Goal: Task Accomplishment & Management: Complete application form

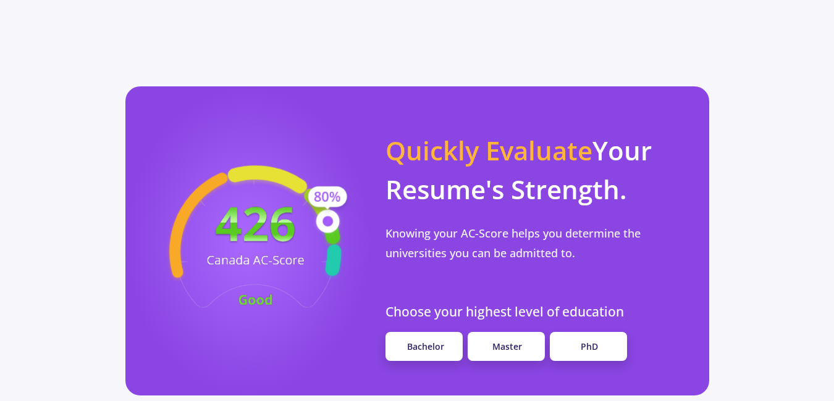
scroll to position [1107, 0]
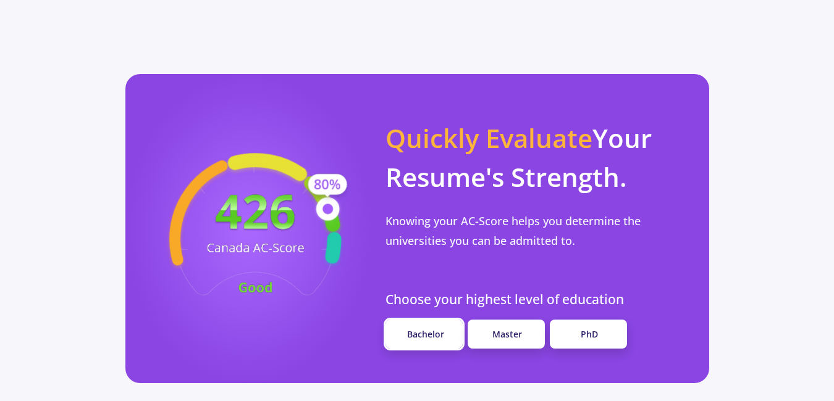
click at [432, 328] on span "Bachelor" at bounding box center [425, 334] width 37 height 12
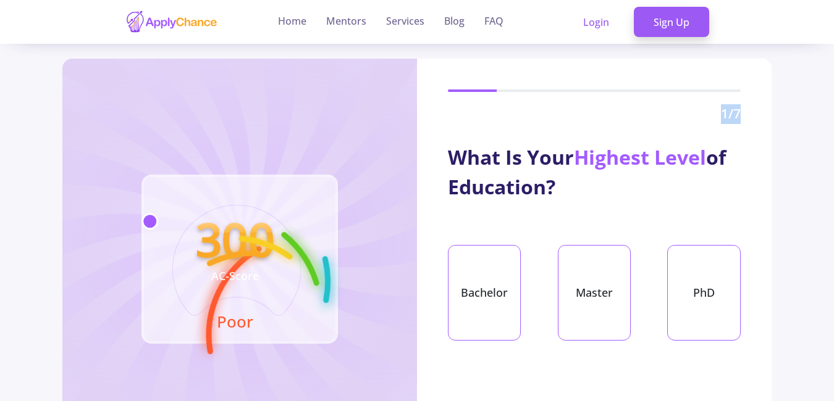
drag, startPoint x: 829, startPoint y: 119, endPoint x: 800, endPoint y: 88, distance: 41.9
click at [800, 88] on section "300 AC-Score Poor 1 /7 What Is Your Highest Level of Education? Bachelor Master…" at bounding box center [417, 259] width 834 height 401
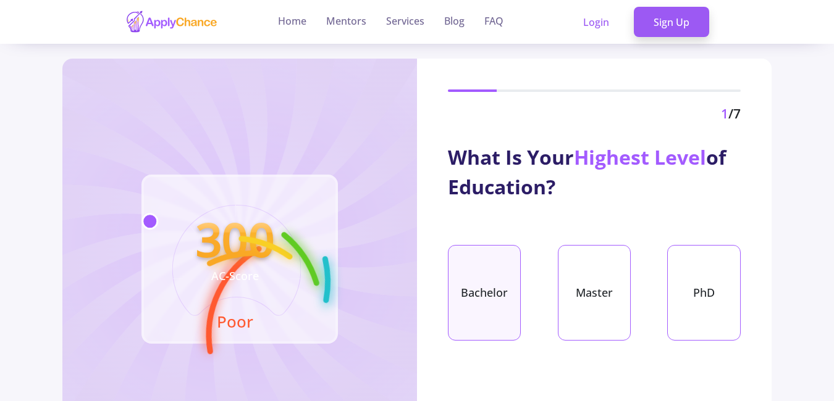
click at [518, 275] on div "Bachelor" at bounding box center [484, 293] width 73 height 96
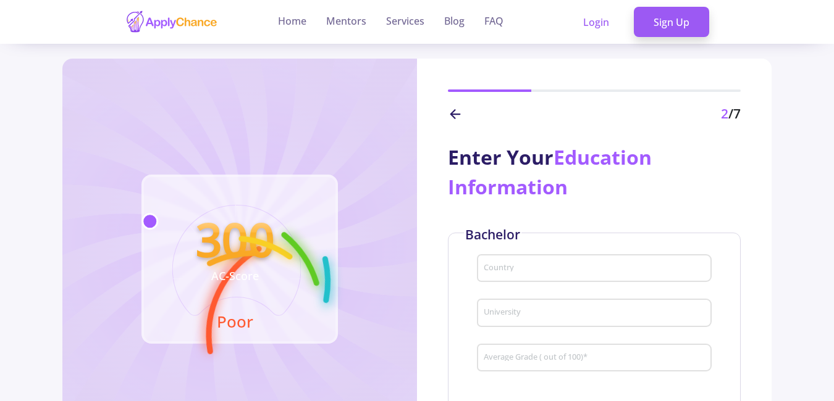
click at [767, 190] on div "Enter Your Education Information Bachelor Country University Average Grade ( ou…" at bounding box center [594, 264] width 354 height 281
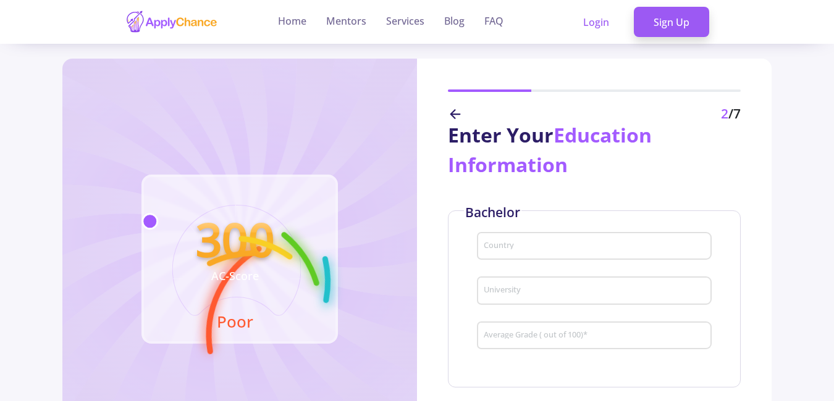
scroll to position [41, 0]
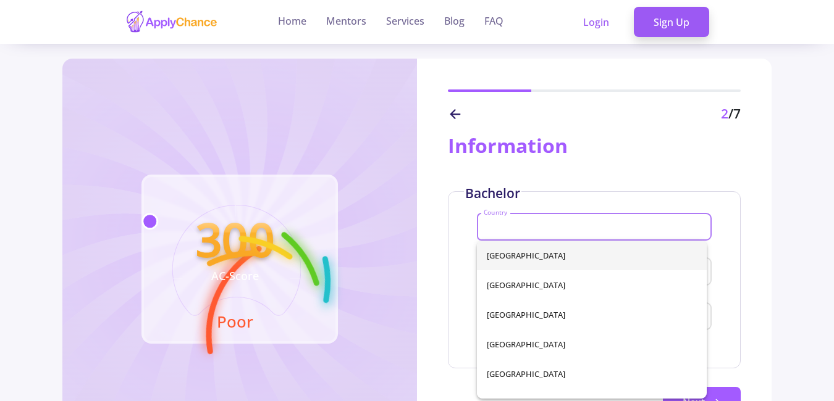
click at [570, 223] on input "Country" at bounding box center [596, 227] width 226 height 11
click at [534, 250] on span "[GEOGRAPHIC_DATA]" at bounding box center [592, 256] width 210 height 30
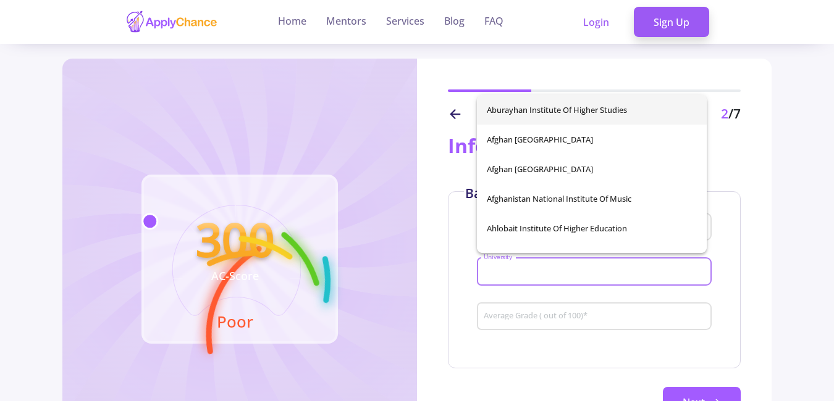
click at [524, 269] on input "University" at bounding box center [596, 272] width 226 height 11
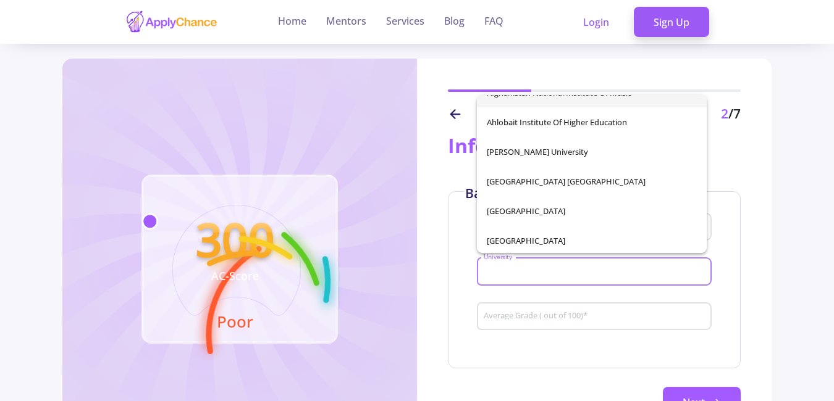
scroll to position [82, 0]
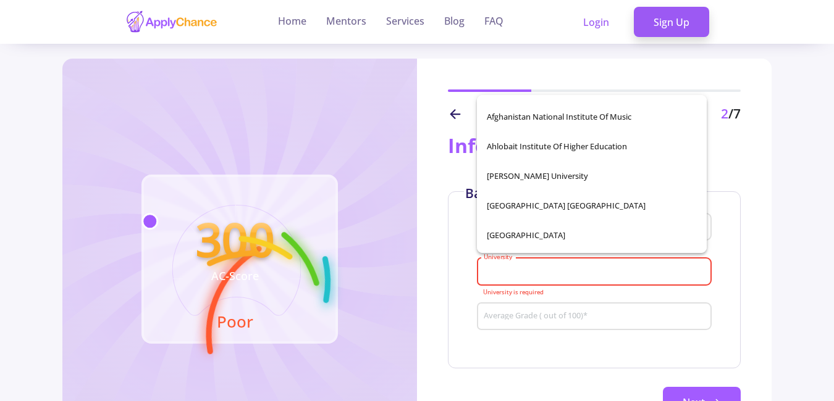
click at [721, 144] on div "Enter Your Education Information" at bounding box center [594, 130] width 293 height 59
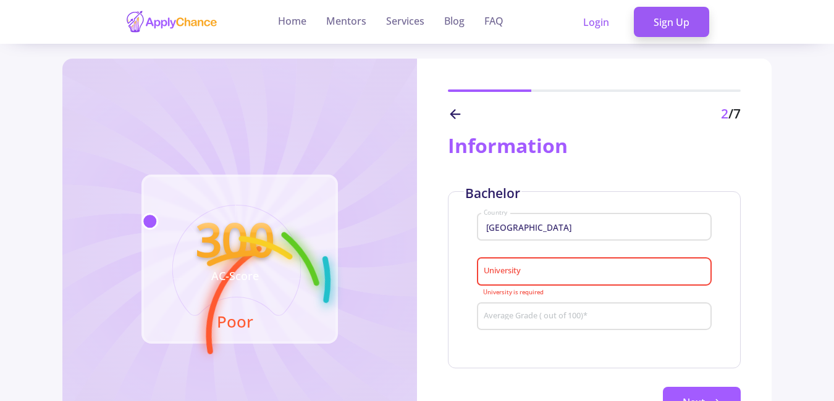
click at [561, 217] on div "Afghanistan Country" at bounding box center [594, 225] width 223 height 32
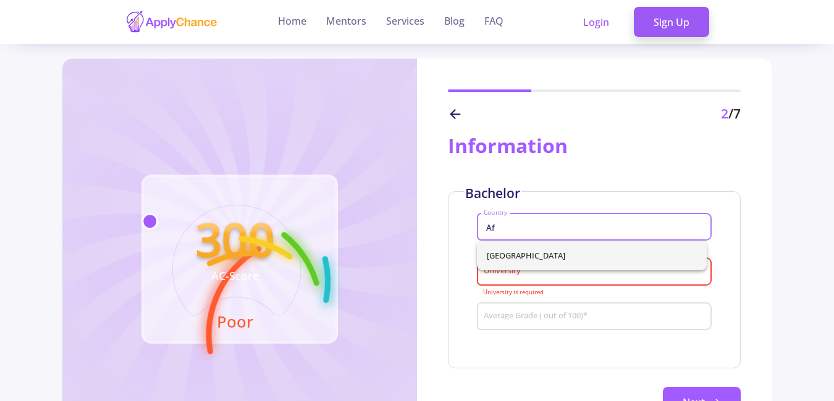
type input "A"
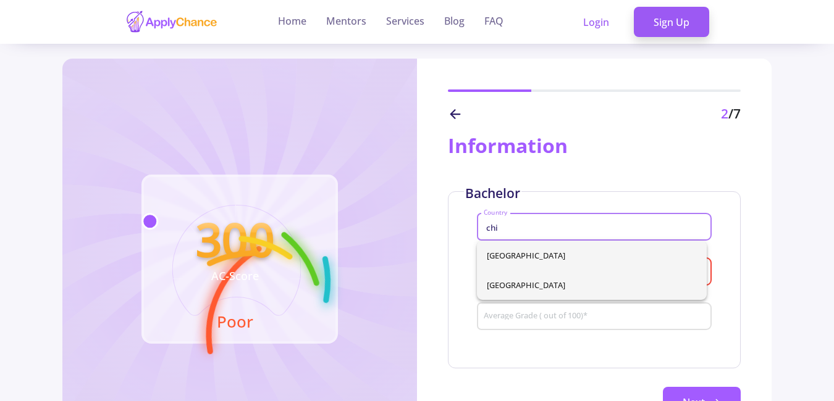
type input "chi"
click at [529, 293] on div "[GEOGRAPHIC_DATA] [GEOGRAPHIC_DATA]" at bounding box center [592, 270] width 230 height 59
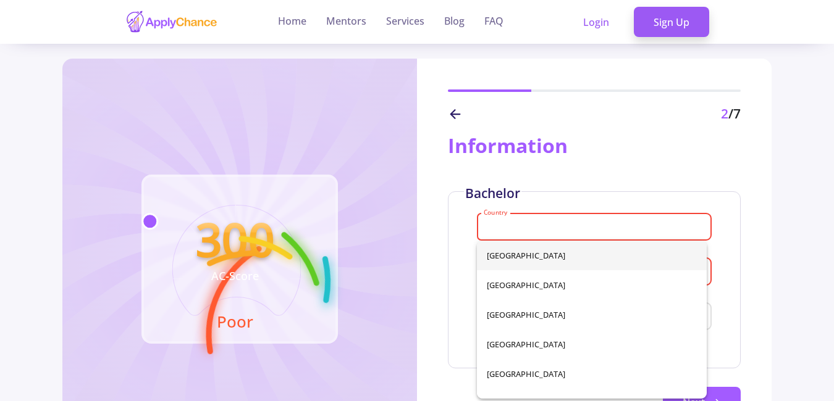
click at [543, 238] on div "Country" at bounding box center [594, 225] width 223 height 32
click at [532, 235] on div "Country" at bounding box center [594, 225] width 223 height 32
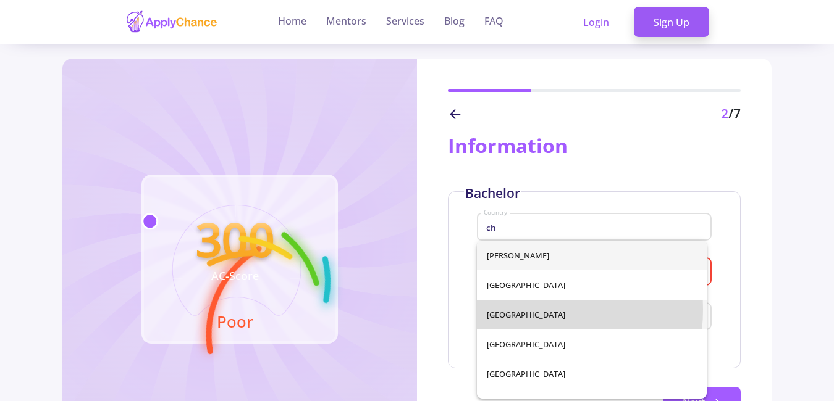
click at [509, 309] on span "[GEOGRAPHIC_DATA]" at bounding box center [592, 315] width 210 height 30
type input "[GEOGRAPHIC_DATA]"
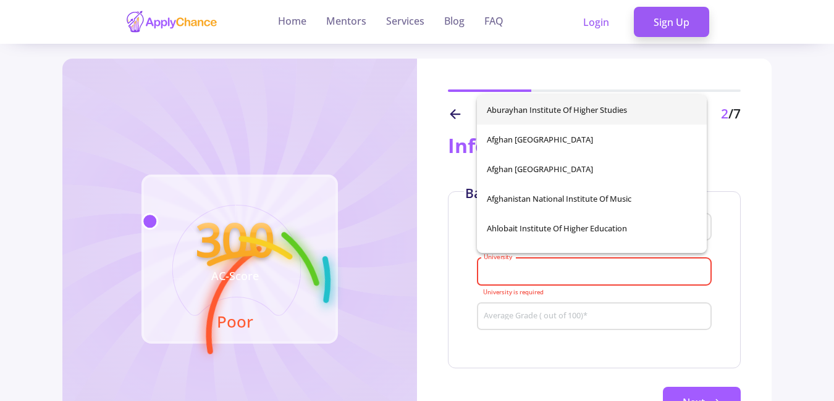
click at [532, 270] on input "University" at bounding box center [596, 272] width 226 height 11
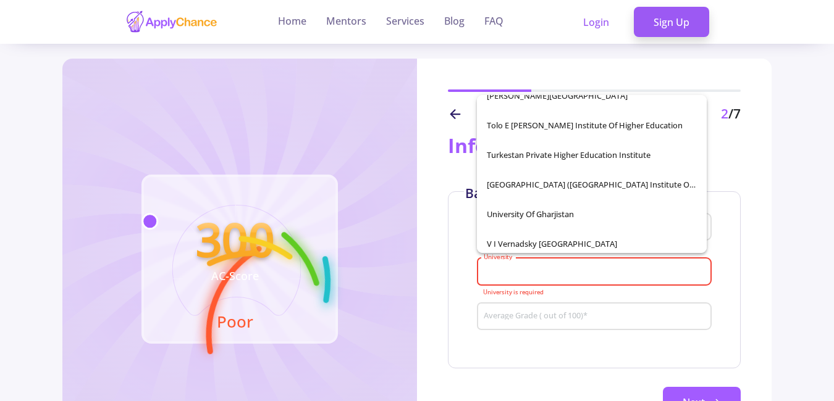
scroll to position [2835, 0]
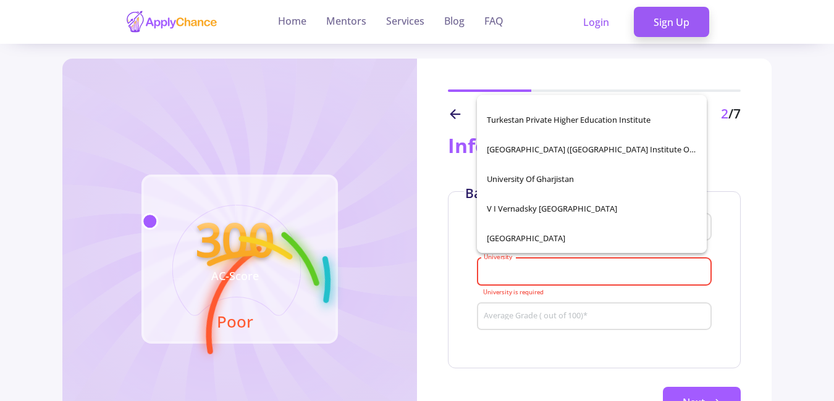
click at [606, 278] on div "University" at bounding box center [594, 269] width 223 height 32
click at [483, 316] on input "Average Grade ( out of 100) *" at bounding box center [596, 317] width 226 height 11
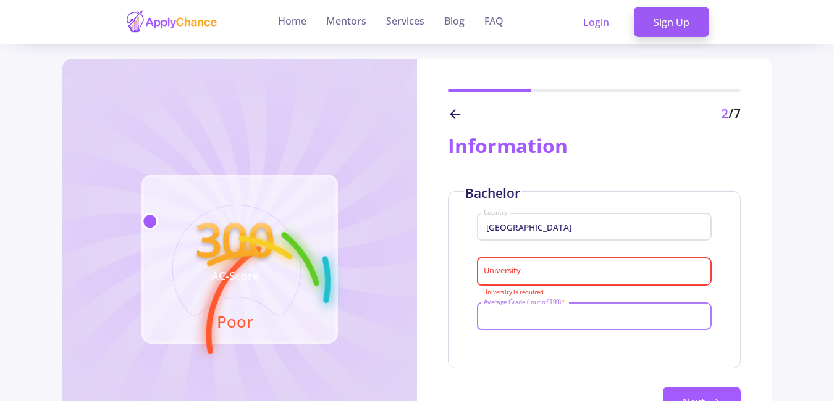
click at [504, 312] on input "Average Grade ( out of 100) *" at bounding box center [596, 317] width 226 height 11
type input "95"
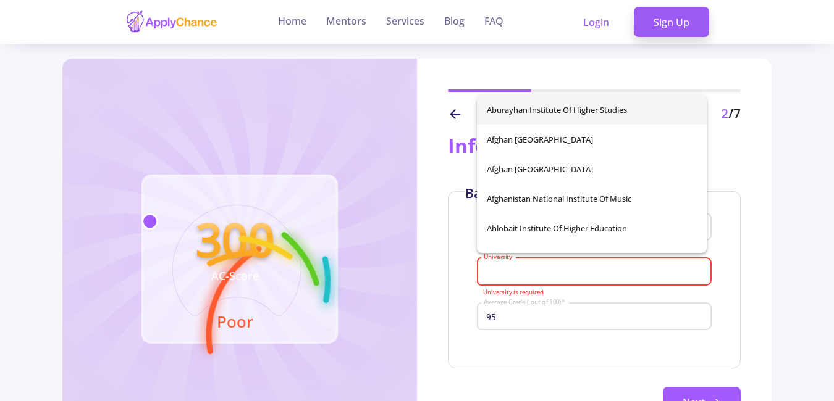
click at [551, 274] on input "University" at bounding box center [596, 272] width 226 height 11
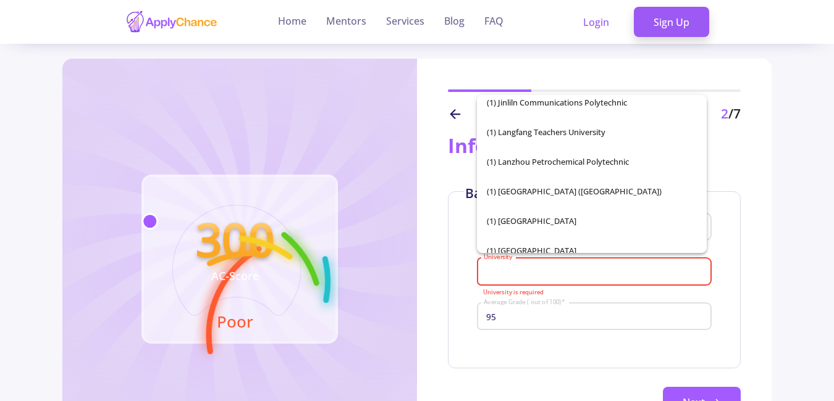
scroll to position [830, 0]
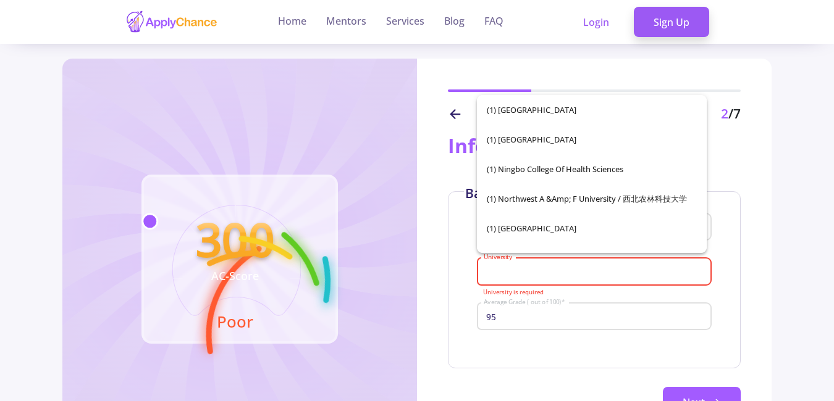
click at [520, 279] on div "University" at bounding box center [594, 269] width 223 height 32
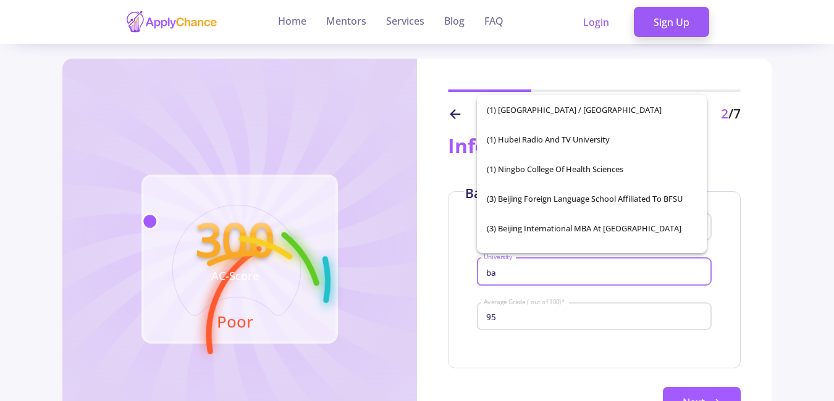
scroll to position [0, 0]
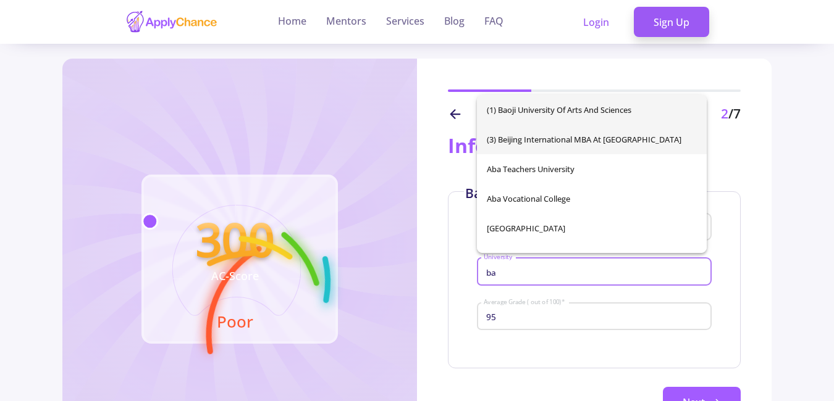
type input "ba"
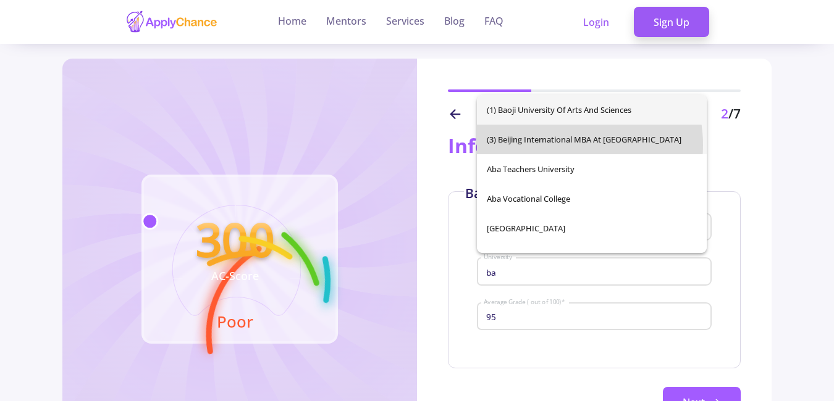
click at [562, 145] on div "(1) [GEOGRAPHIC_DATA] (3) Beijing International MBA at [GEOGRAPHIC_DATA] [GEOGR…" at bounding box center [592, 174] width 230 height 158
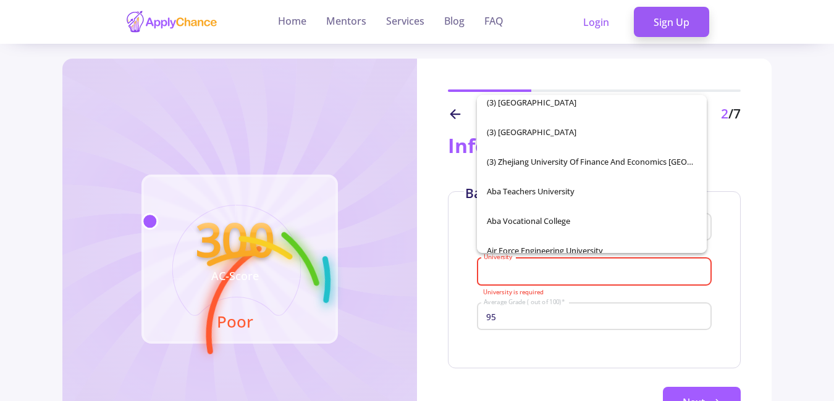
scroll to position [4727, 0]
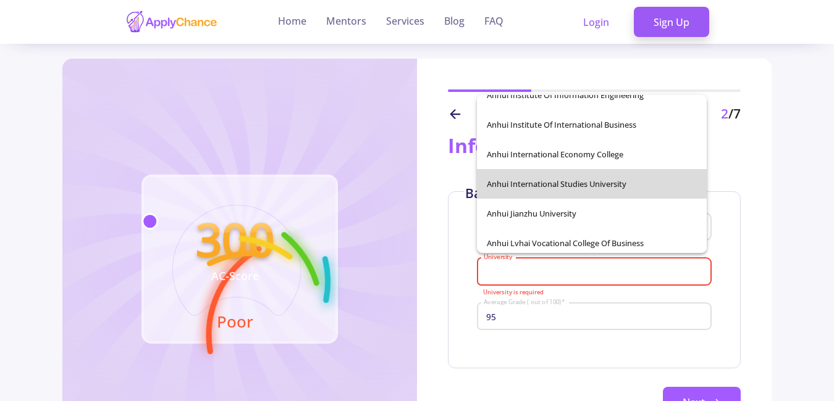
click at [620, 182] on span "Anhui International Studies University" at bounding box center [592, 184] width 210 height 30
type input "Anhui International Studies University"
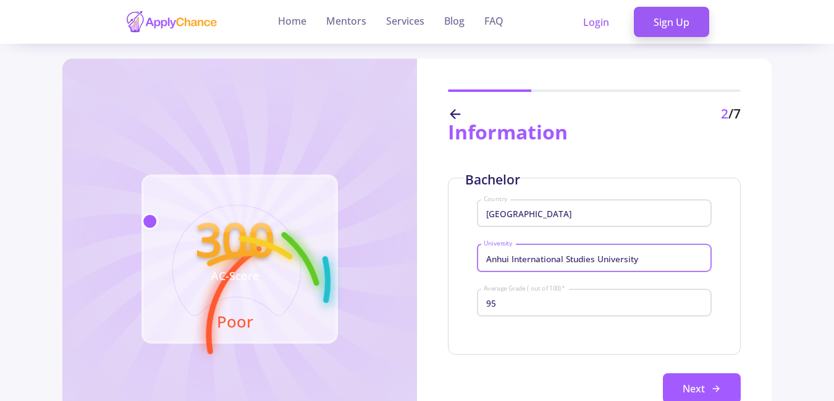
scroll to position [72, 0]
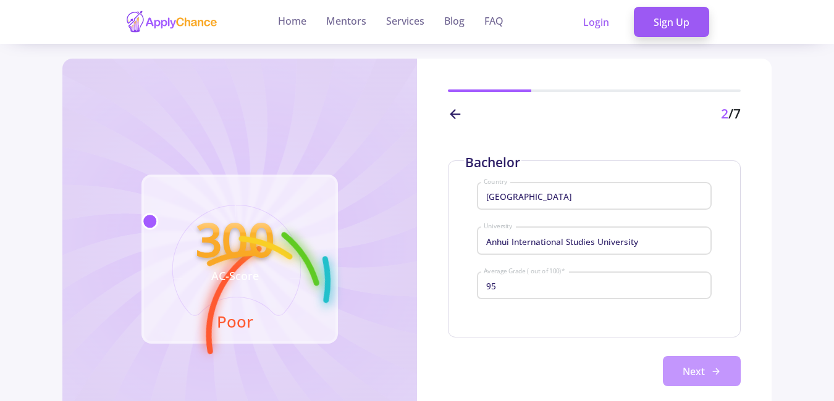
click at [711, 367] on icon at bounding box center [716, 372] width 10 height 10
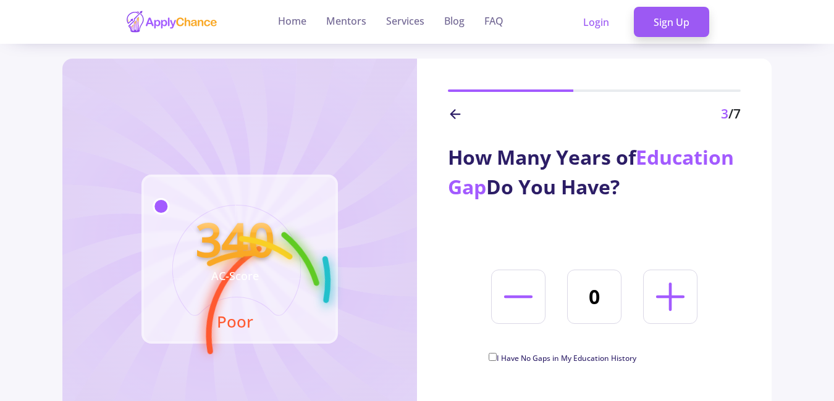
drag, startPoint x: 587, startPoint y: 190, endPoint x: 445, endPoint y: 190, distance: 142.6
click at [445, 190] on div "How Many Years of Education Gap Do You Have? 0 I Have No Gaps in My Education H…" at bounding box center [594, 247] width 354 height 246
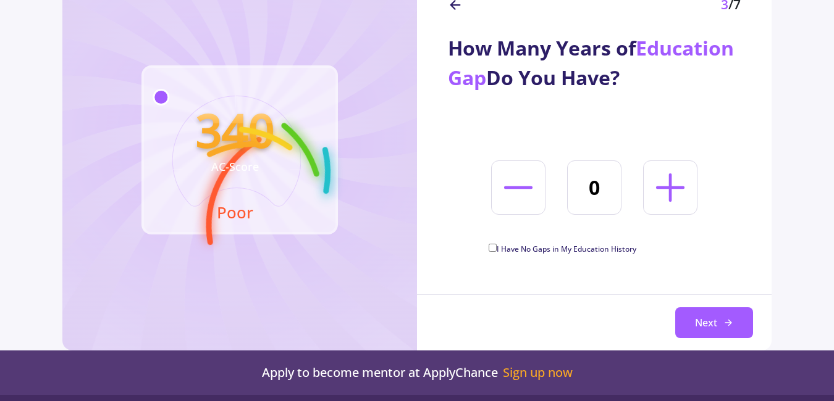
scroll to position [114, 0]
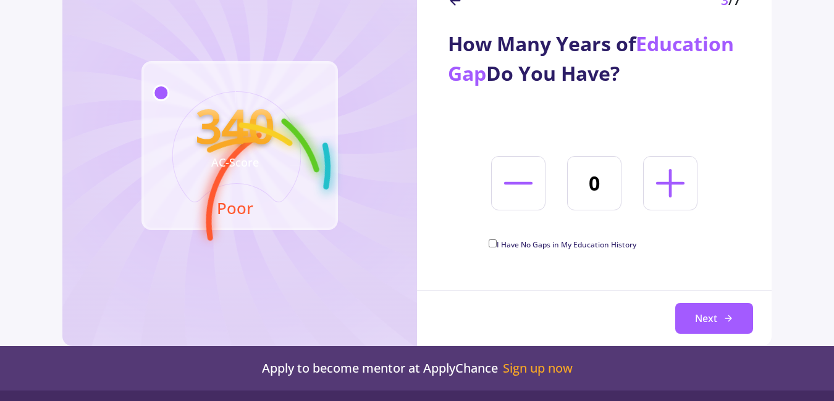
click at [662, 183] on line at bounding box center [670, 183] width 26 height 0
click at [524, 191] on icon at bounding box center [518, 184] width 46 height 46
type input "0"
click at [540, 243] on span "I Have No Gaps in My Education History" at bounding box center [566, 245] width 140 height 10
click at [496, 243] on input "I Have No Gaps in My Education History" at bounding box center [492, 244] width 8 height 8
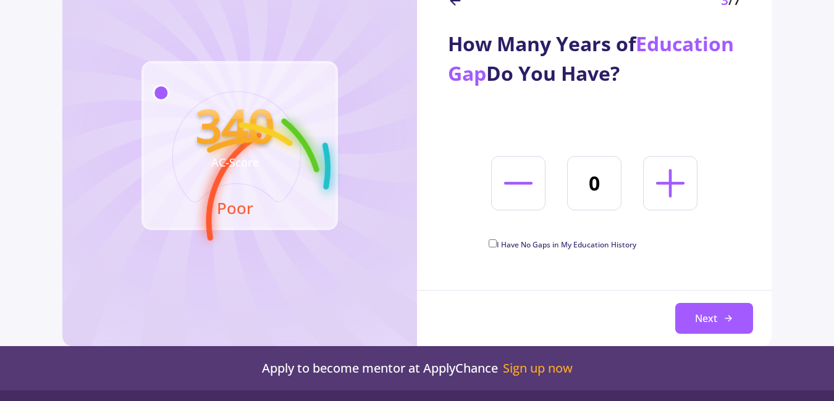
checkbox input "true"
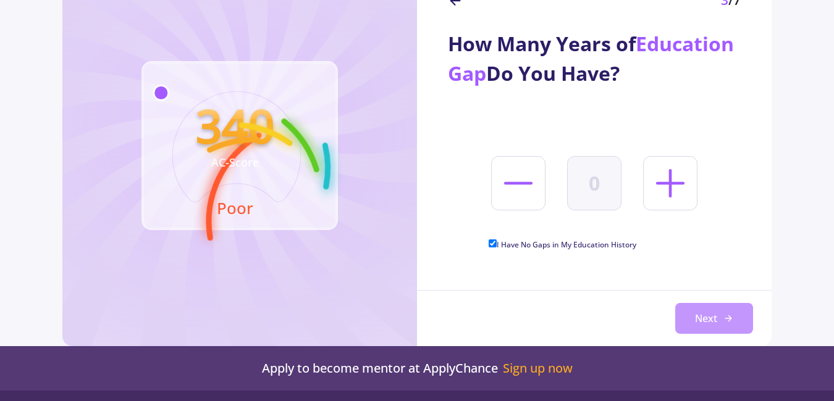
click at [684, 317] on button "Next" at bounding box center [714, 318] width 78 height 31
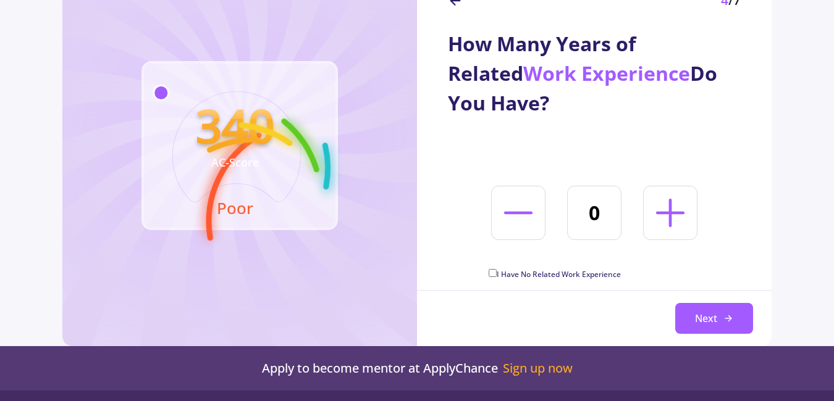
click at [548, 272] on span "I Have No Related Work Experience" at bounding box center [558, 274] width 124 height 10
click at [496, 272] on input "I Have No Related Work Experience" at bounding box center [492, 273] width 8 height 8
checkbox input "true"
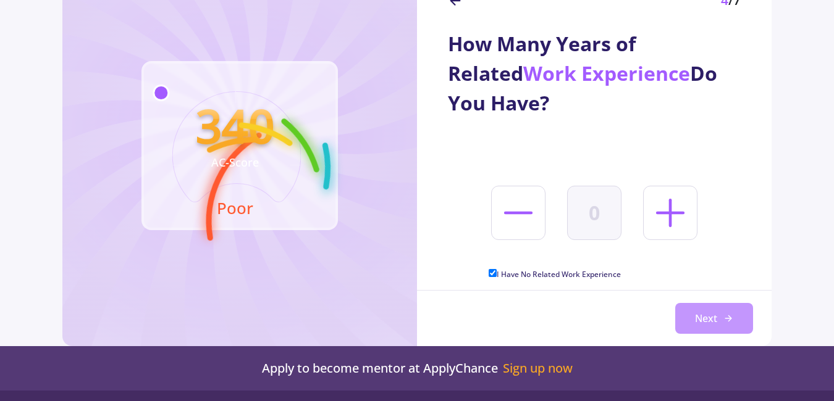
click at [688, 307] on button "Next" at bounding box center [714, 318] width 78 height 31
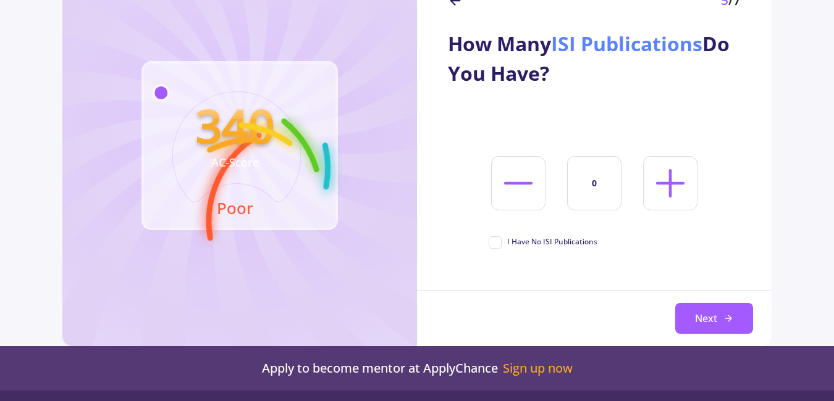
drag, startPoint x: 705, startPoint y: 44, endPoint x: 560, endPoint y: 41, distance: 145.1
click at [560, 41] on span "ISI Publications" at bounding box center [626, 43] width 151 height 27
copy span "ISI Publications"
click at [538, 244] on span "I Have No ISI Publications" at bounding box center [552, 241] width 90 height 11
click at [496, 244] on input "I Have No ISI Publications" at bounding box center [492, 240] width 8 height 8
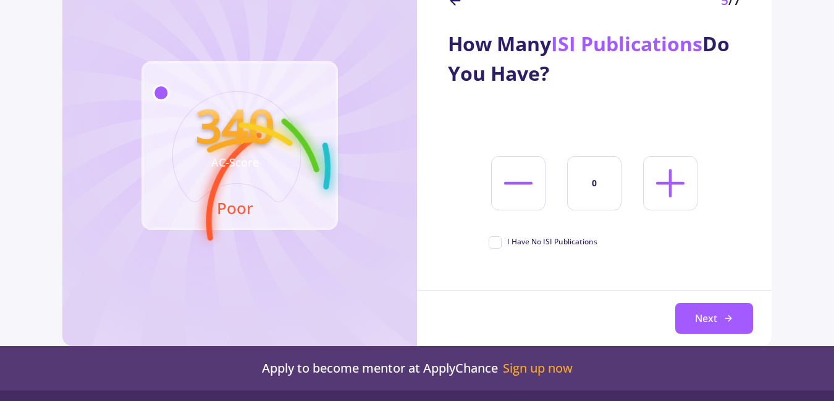
checkbox input "true"
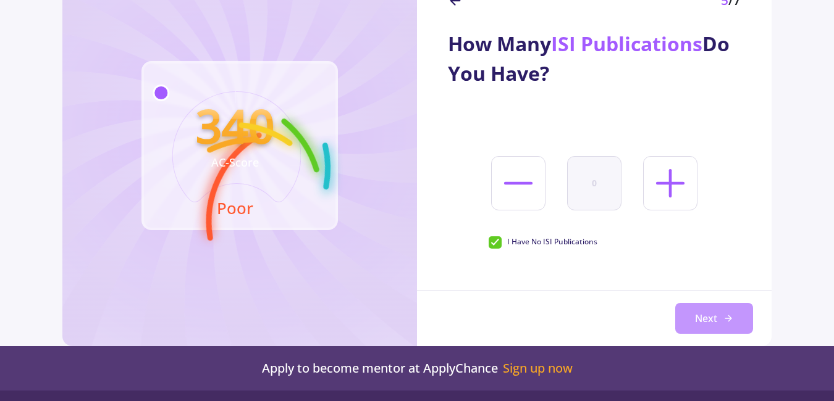
click at [705, 307] on button "Next" at bounding box center [714, 318] width 78 height 31
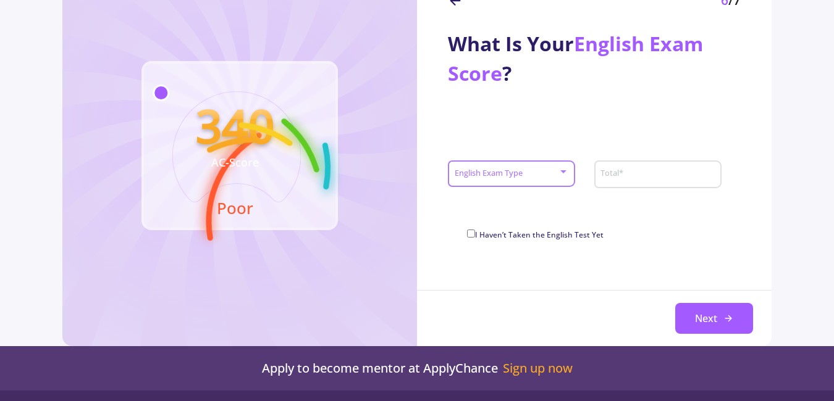
click at [562, 177] on div at bounding box center [563, 172] width 11 height 10
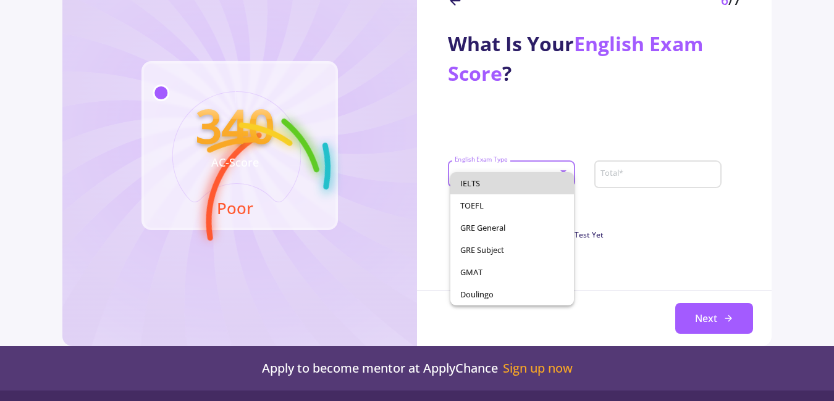
click at [546, 178] on span "IELTS" at bounding box center [512, 183] width 104 height 22
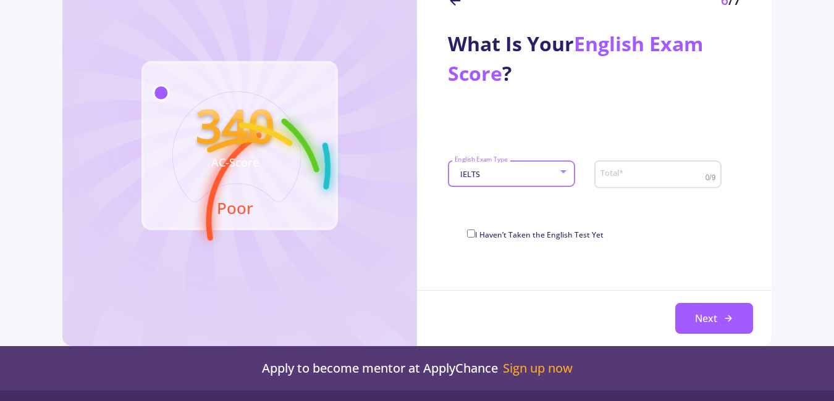
click at [551, 175] on div "IELTS" at bounding box center [506, 174] width 104 height 9
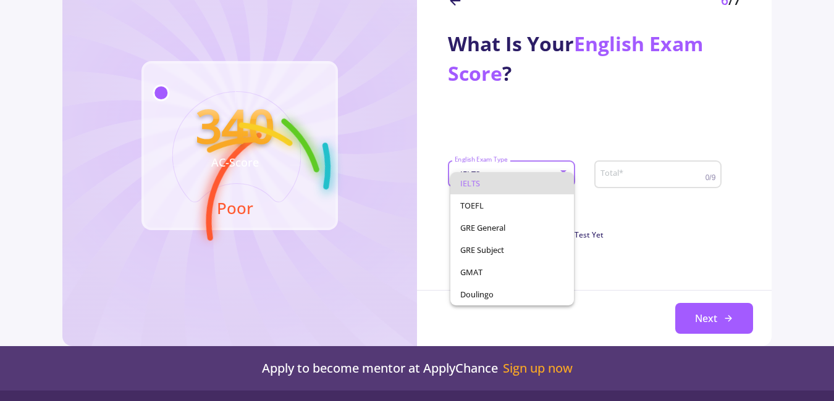
click at [617, 172] on div at bounding box center [417, 200] width 834 height 401
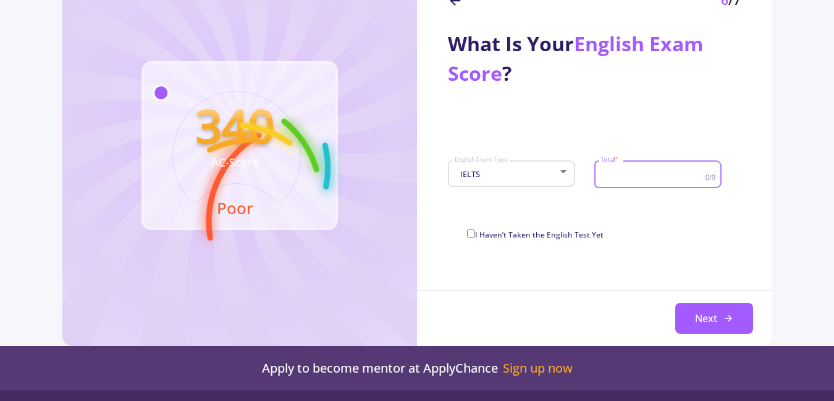
click at [617, 172] on input "Total *" at bounding box center [654, 174] width 108 height 11
type input "7"
click at [708, 324] on button "Next" at bounding box center [714, 318] width 78 height 31
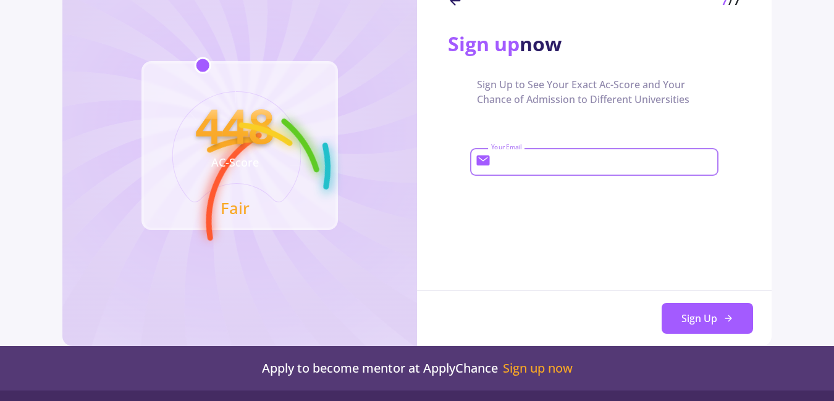
click at [606, 157] on input "Your Email" at bounding box center [602, 162] width 225 height 11
type input "[EMAIL_ADDRESS][DOMAIN_NAME]"
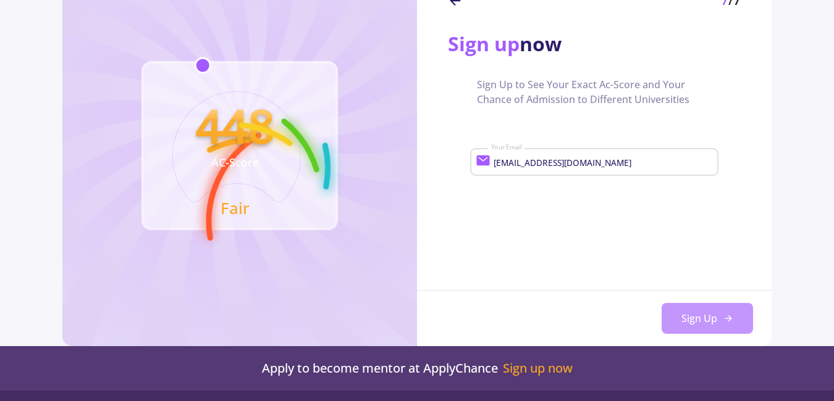
click at [692, 316] on button "Sign Up" at bounding box center [706, 318] width 91 height 31
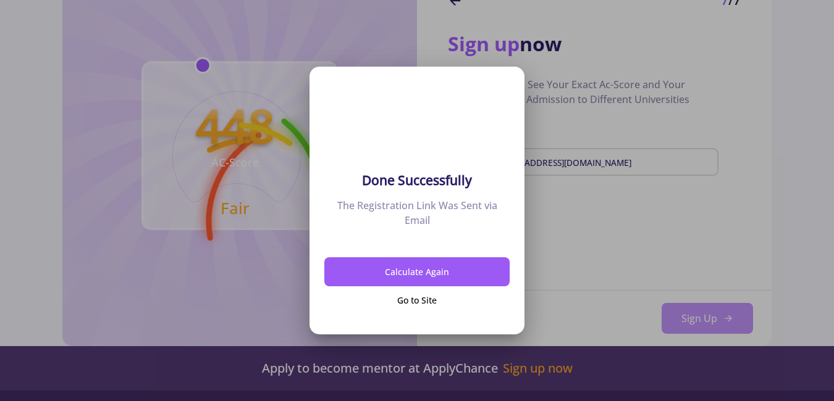
scroll to position [0, 0]
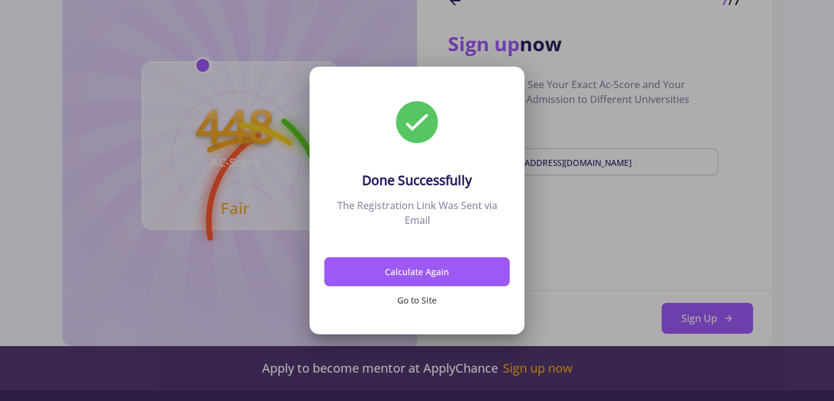
click at [430, 298] on button "Go to Site" at bounding box center [416, 301] width 185 height 29
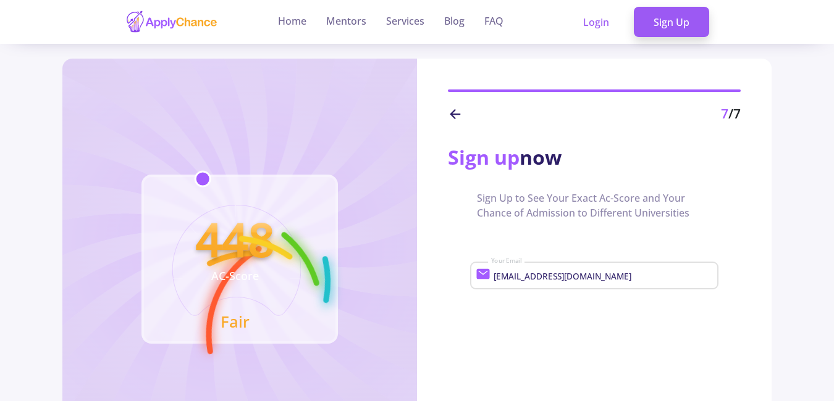
scroll to position [114, 0]
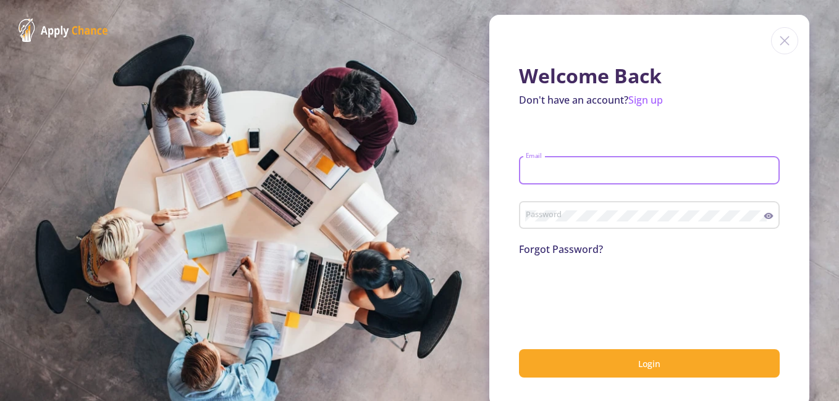
click at [625, 170] on input "Email" at bounding box center [651, 170] width 252 height 11
type input "[EMAIL_ADDRESS][DOMAIN_NAME]"
click at [519, 349] on button "Login" at bounding box center [649, 363] width 261 height 29
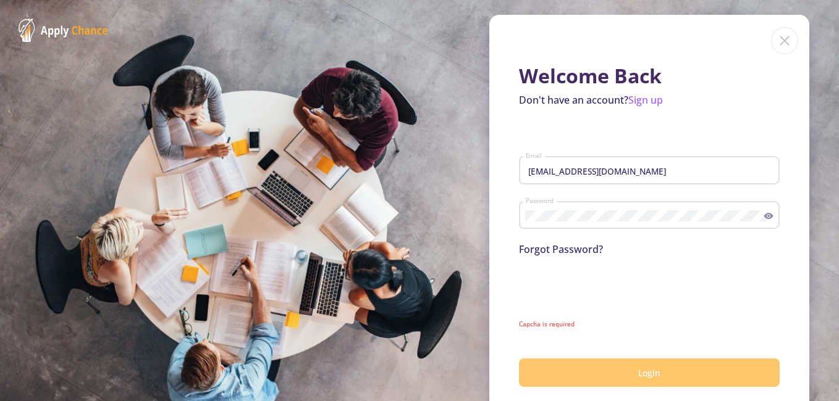
click at [603, 375] on button "Login" at bounding box center [649, 373] width 261 height 29
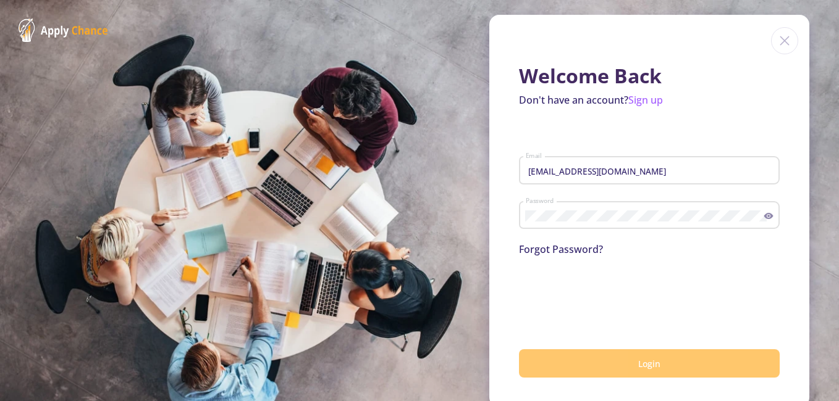
click at [603, 366] on button "Login" at bounding box center [649, 363] width 261 height 29
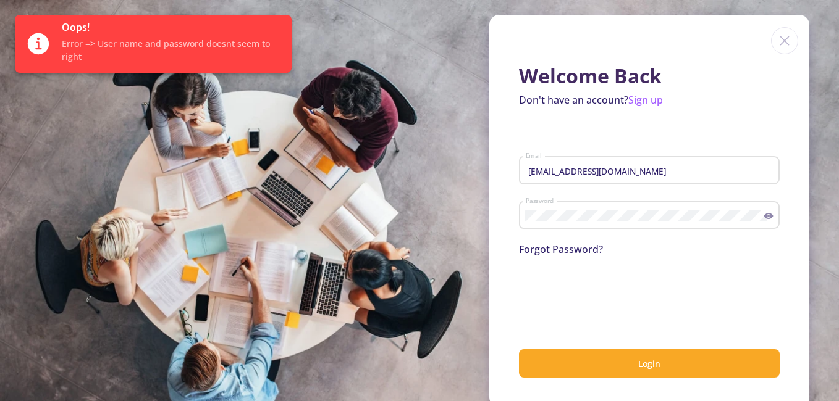
click at [769, 214] on div "Password" at bounding box center [649, 213] width 261 height 32
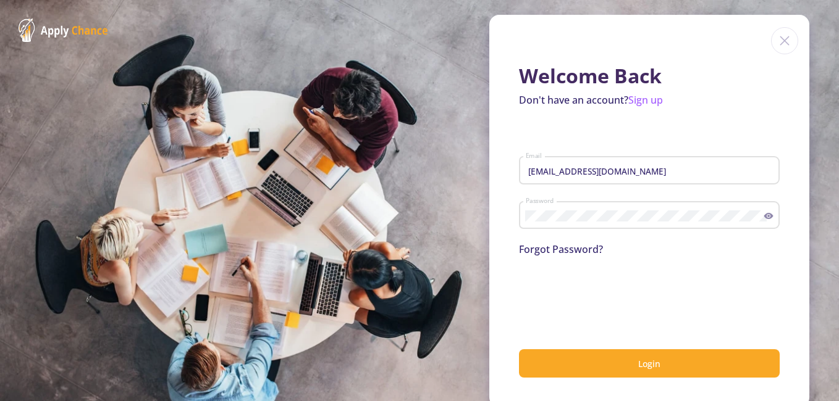
click at [764, 217] on icon at bounding box center [768, 216] width 9 height 6
click at [603, 226] on div "Password" at bounding box center [644, 213] width 239 height 32
click at [519, 349] on button "Login" at bounding box center [649, 363] width 261 height 29
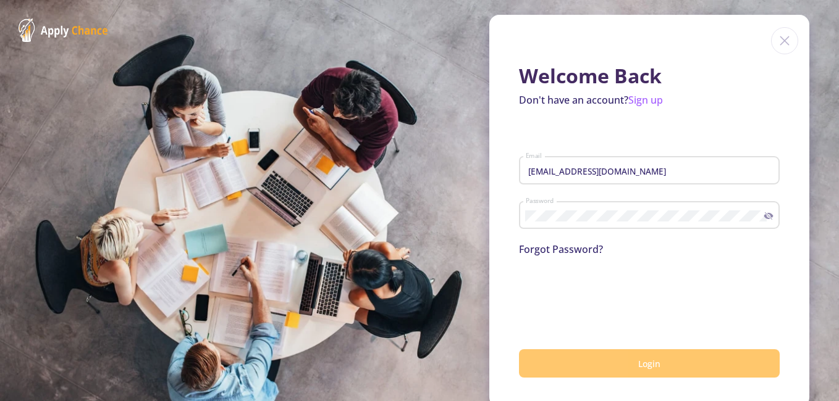
click at [570, 371] on button "Login" at bounding box center [649, 363] width 261 height 29
click at [589, 374] on button "Login" at bounding box center [649, 363] width 261 height 29
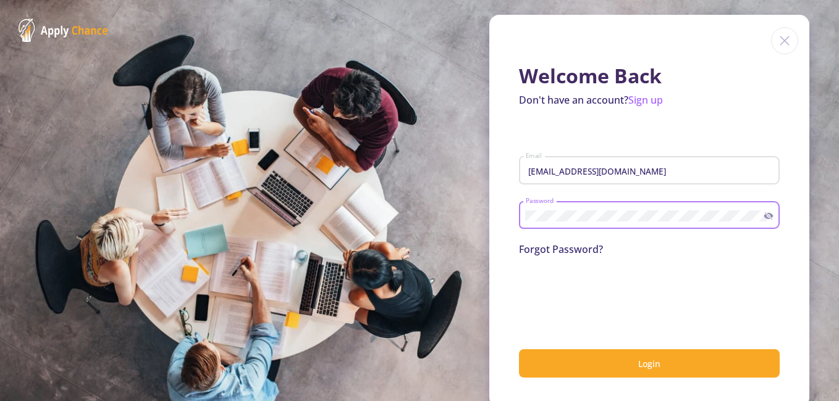
click at [519, 349] on button "Login" at bounding box center [649, 363] width 261 height 29
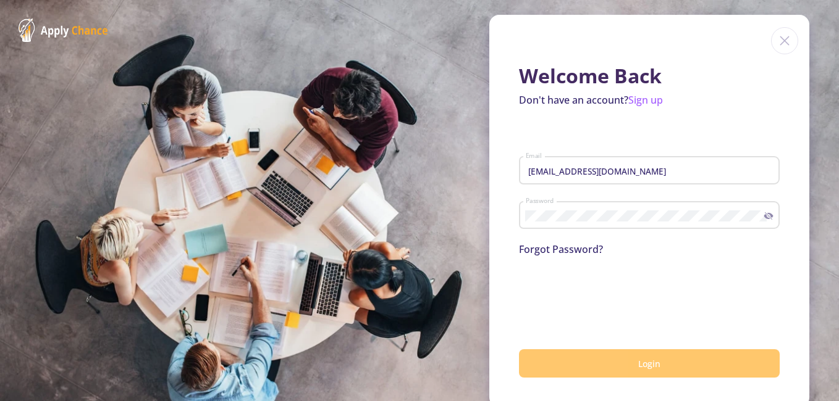
click at [585, 374] on button "Login" at bounding box center [649, 363] width 261 height 29
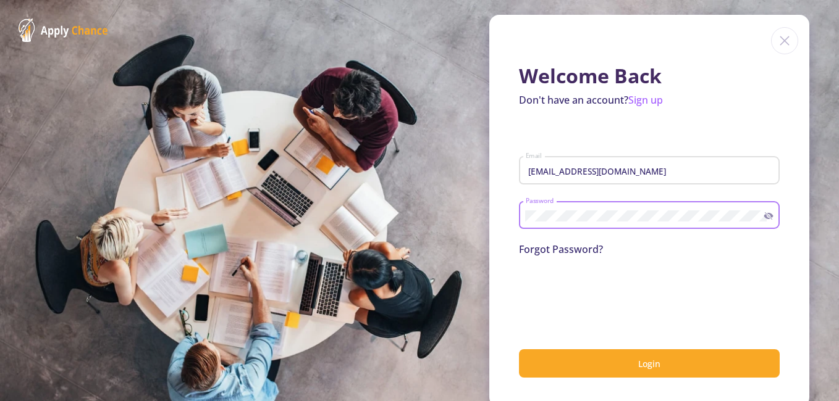
click at [519, 349] on button "Login" at bounding box center [649, 363] width 261 height 29
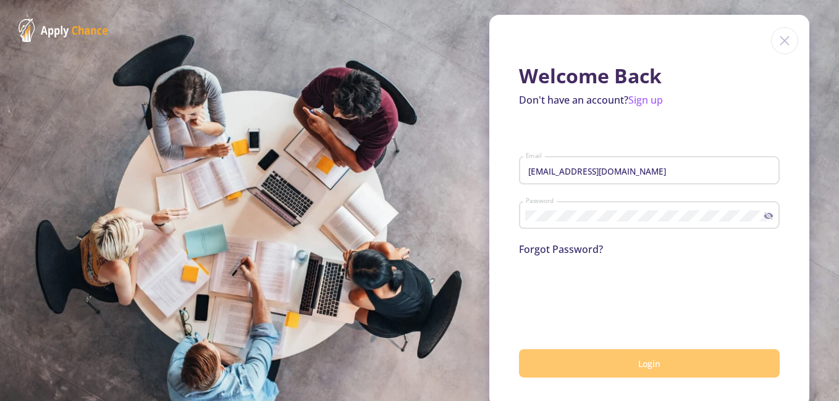
click at [580, 367] on button "Login" at bounding box center [649, 363] width 261 height 29
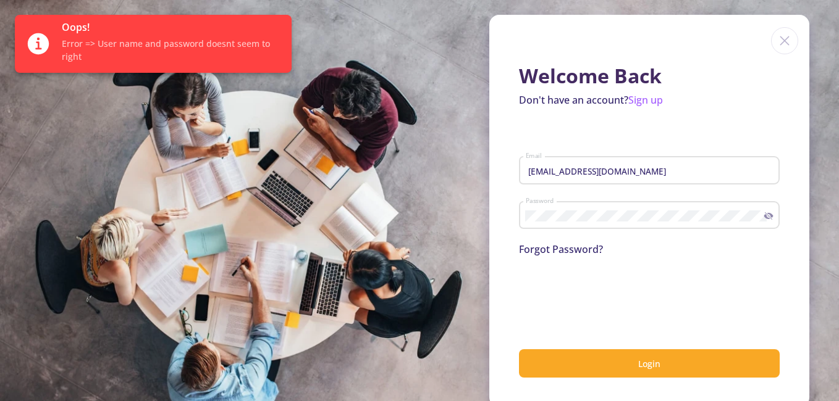
click at [253, 52] on span "Error => User name and password doesnt seem to right" at bounding box center [172, 50] width 220 height 26
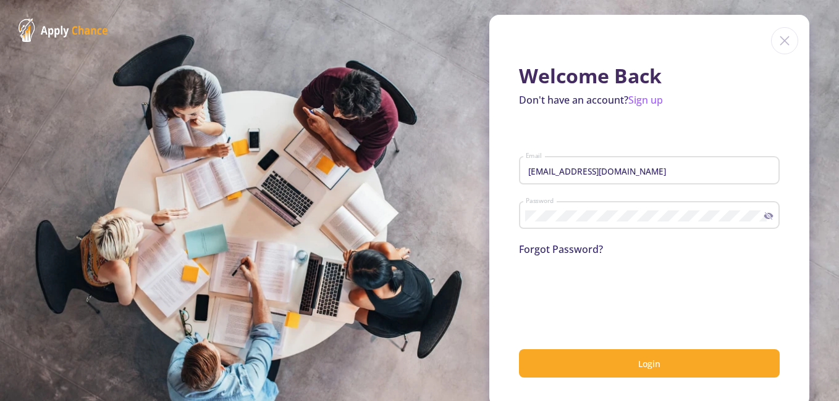
click at [253, 52] on section "Welcome Back Don't have an account? Sign up [EMAIL_ADDRESS][DOMAIN_NAME] Email …" at bounding box center [419, 200] width 839 height 401
drag, startPoint x: 253, startPoint y: 52, endPoint x: 420, endPoint y: 117, distance: 179.5
click at [420, 117] on section "Welcome Back Don't have an account? Sign up [EMAIL_ADDRESS][DOMAIN_NAME] Email …" at bounding box center [419, 200] width 839 height 401
click at [772, 43] on img at bounding box center [784, 40] width 27 height 27
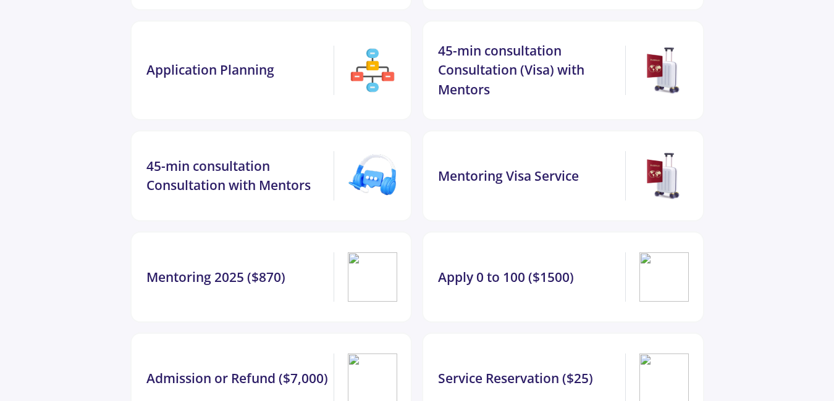
scroll to position [2936, 0]
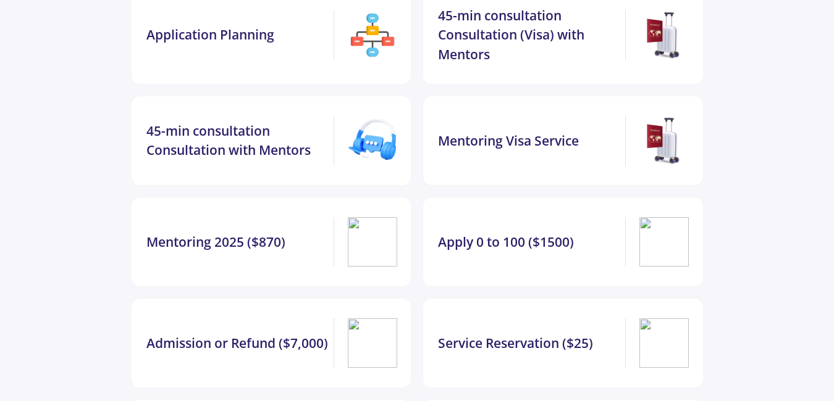
click at [363, 116] on img at bounding box center [372, 140] width 49 height 49
click at [300, 122] on div "45-min consultation Consultation with Mentors" at bounding box center [237, 141] width 182 height 39
click at [364, 116] on img at bounding box center [372, 140] width 49 height 49
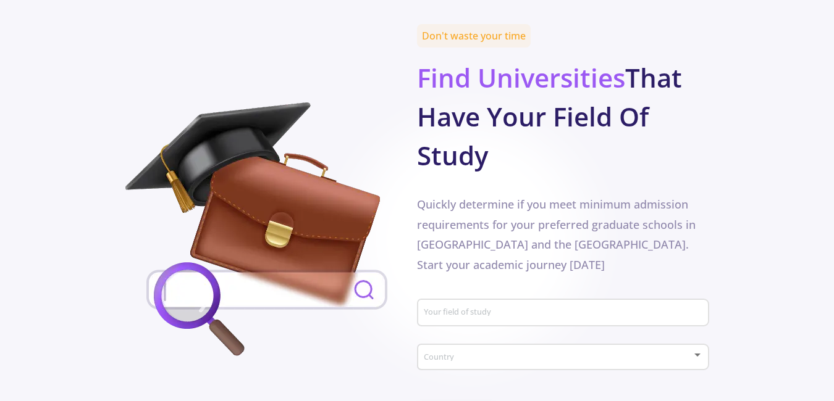
scroll to position [617, 0]
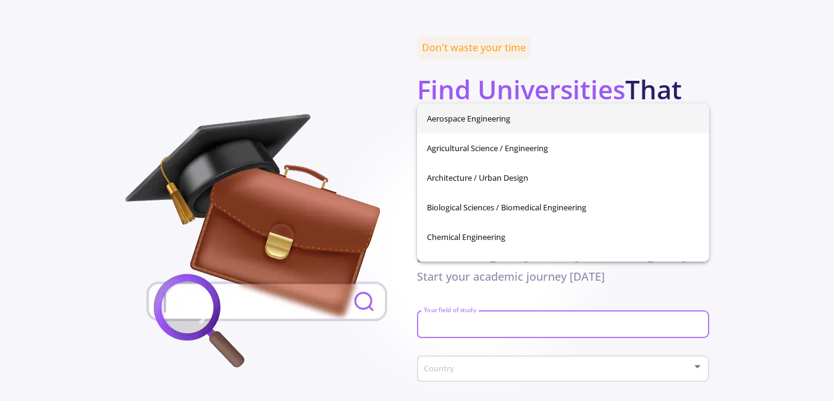
click at [509, 320] on input "Your field of study" at bounding box center [564, 325] width 283 height 11
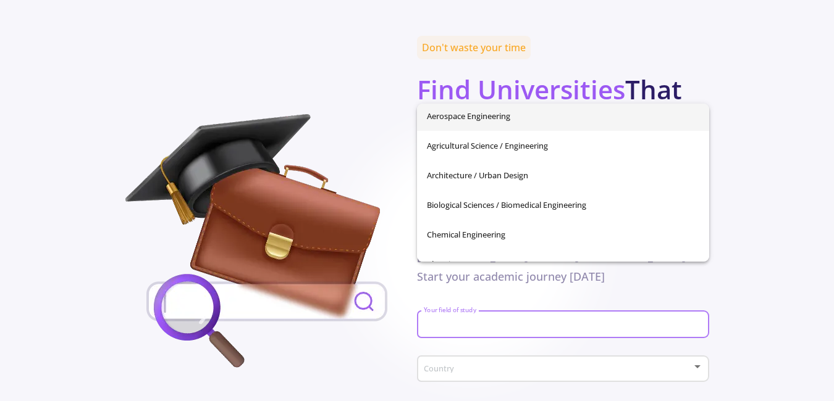
scroll to position [0, 0]
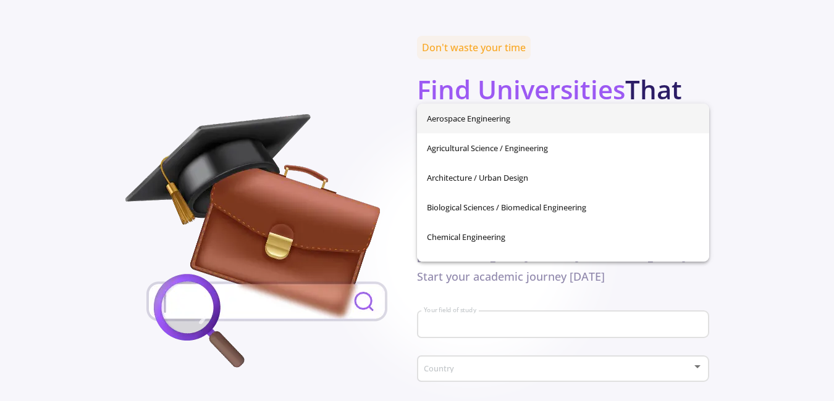
drag, startPoint x: 703, startPoint y: 121, endPoint x: 747, endPoint y: 69, distance: 67.9
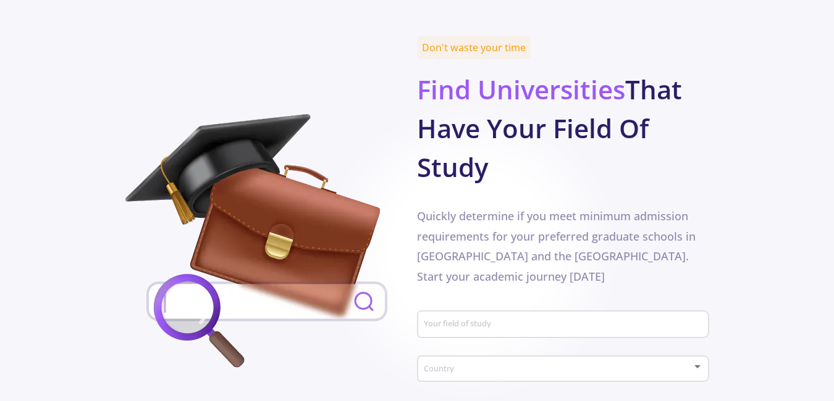
drag, startPoint x: 747, startPoint y: 69, endPoint x: 714, endPoint y: 191, distance: 126.6
click at [714, 191] on section "Don't waste your time Find Universities That Have Your Field Of Study Quickly d…" at bounding box center [417, 258] width 834 height 437
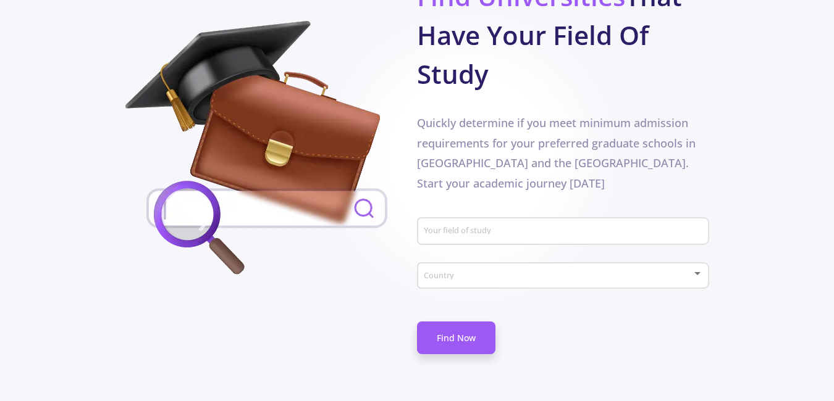
scroll to position [722, 0]
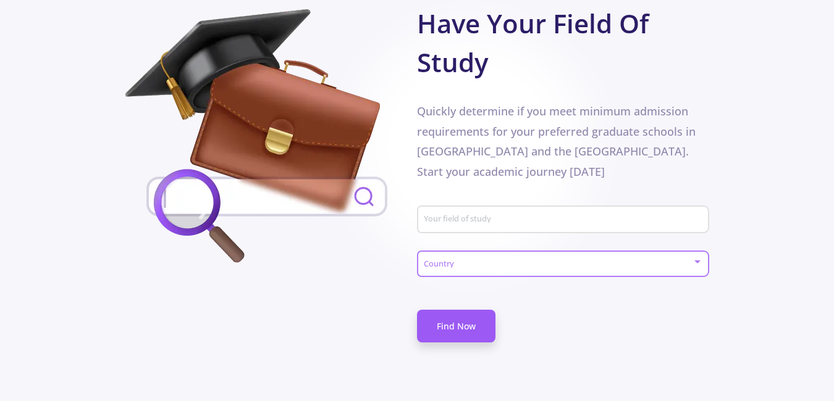
click at [693, 257] on div at bounding box center [697, 262] width 11 height 10
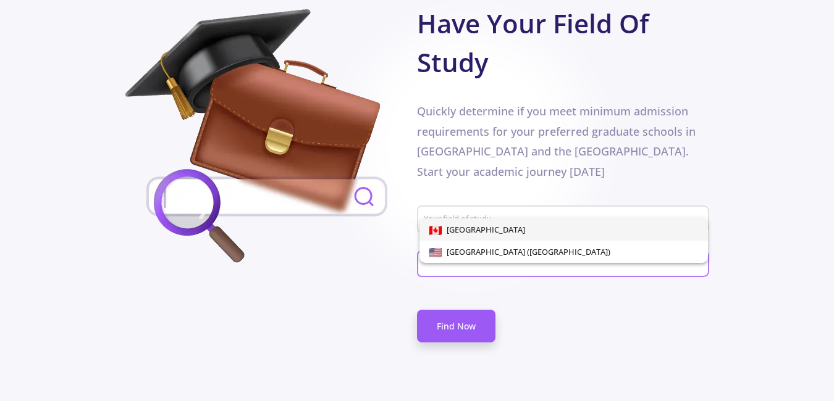
click at [602, 282] on div at bounding box center [417, 200] width 834 height 401
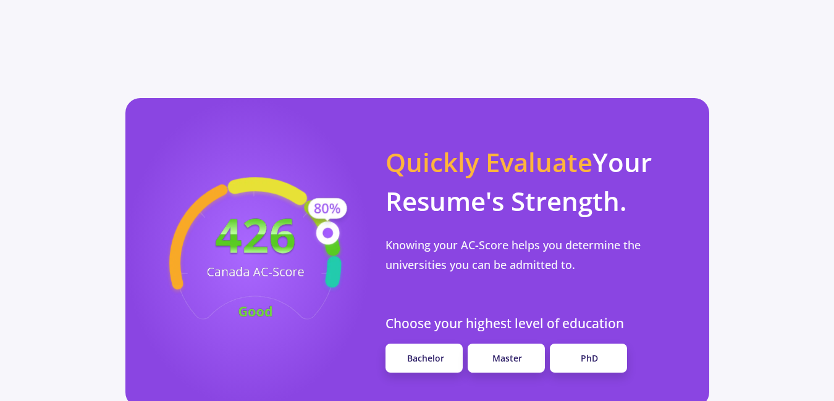
scroll to position [1095, 0]
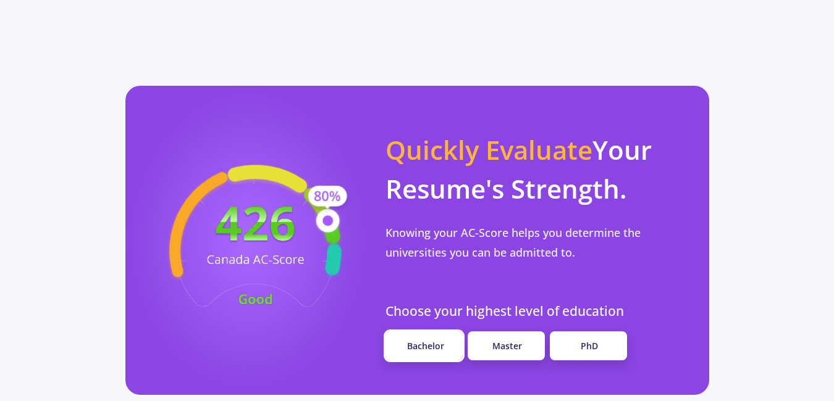
click at [454, 332] on link "Bachelor" at bounding box center [423, 346] width 77 height 29
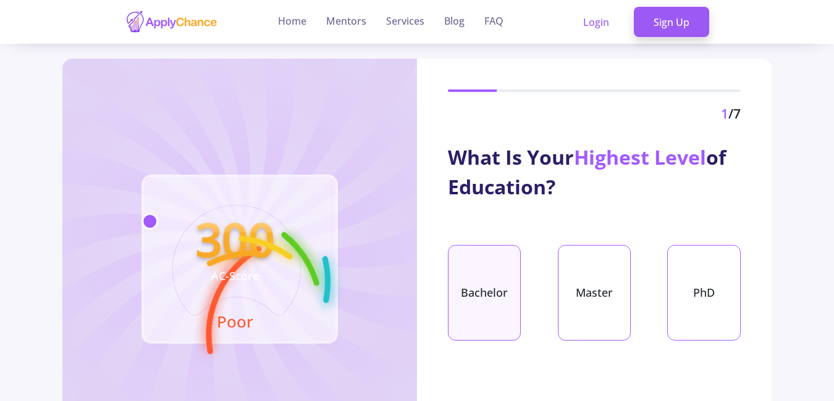
click at [504, 294] on div "Bachelor" at bounding box center [484, 293] width 73 height 96
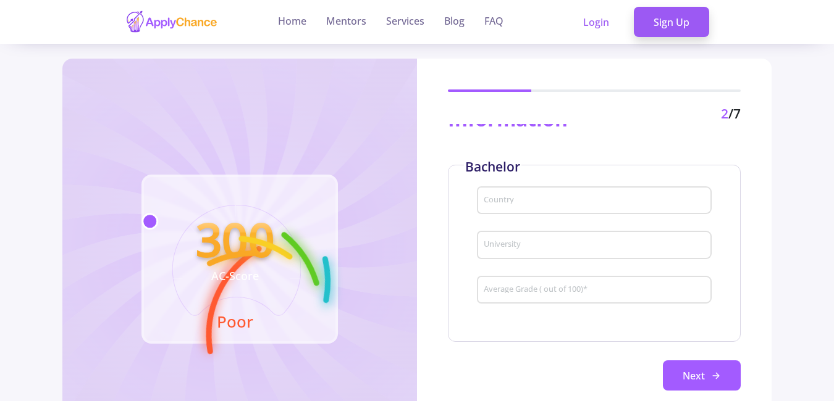
scroll to position [72, 0]
